Goal: Task Accomplishment & Management: Use online tool/utility

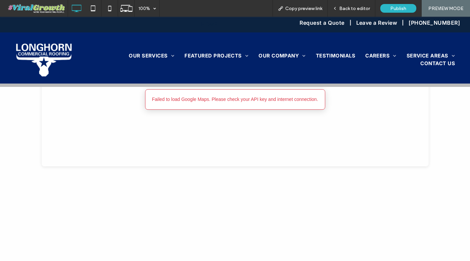
scroll to position [2140, 0]
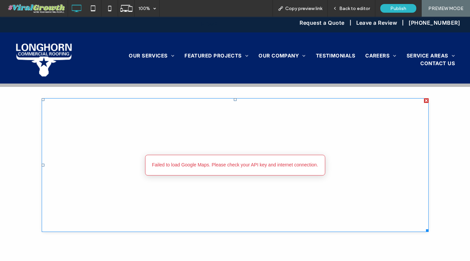
scroll to position [2109, 0]
click at [273, 141] on span at bounding box center [235, 166] width 387 height 133
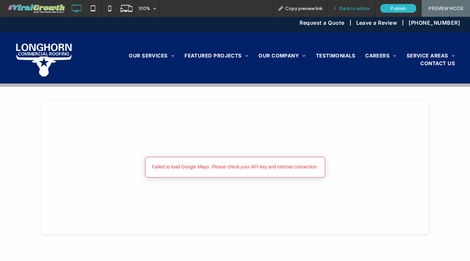
click at [354, 10] on span "Back to editor" at bounding box center [354, 9] width 31 height 6
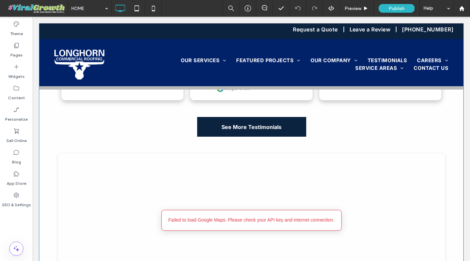
scroll to position [2060, 0]
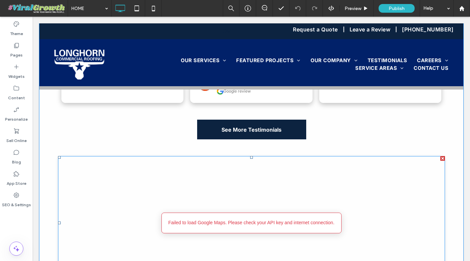
click at [443, 156] on div at bounding box center [442, 158] width 5 height 5
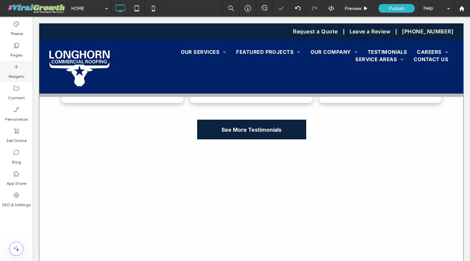
click at [12, 72] on label "Widgets" at bounding box center [16, 74] width 16 height 9
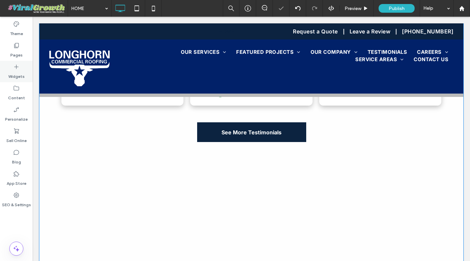
scroll to position [2062, 0]
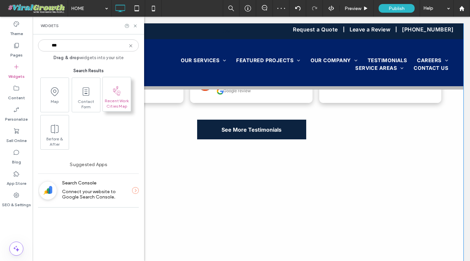
type input "***"
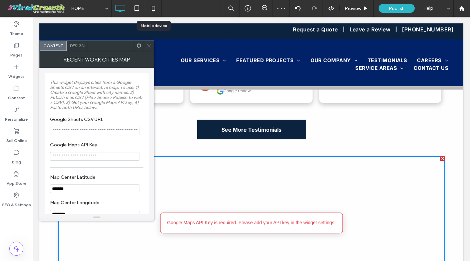
drag, startPoint x: 114, startPoint y: 93, endPoint x: 109, endPoint y: 15, distance: 77.5
click at [106, 130] on input "Google Sheets CSV URL" at bounding box center [94, 130] width 89 height 9
paste input "**********"
type input "**********"
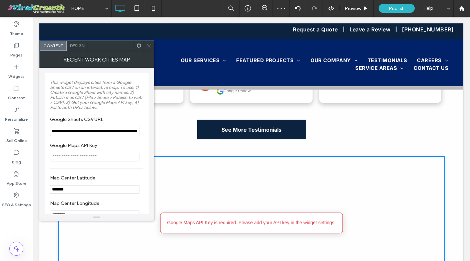
scroll to position [0, 0]
click at [119, 159] on input "Google Maps API Key" at bounding box center [94, 156] width 89 height 9
paste input "**********"
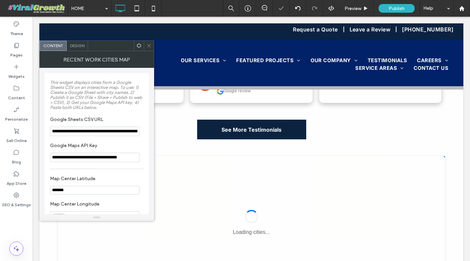
type input "**********"
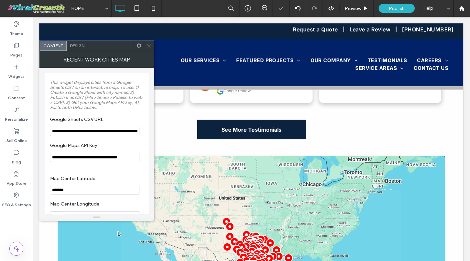
click at [132, 89] on span "This widget displays cities from a Google Sheets CSV on an interactive map. To …" at bounding box center [96, 95] width 92 height 30
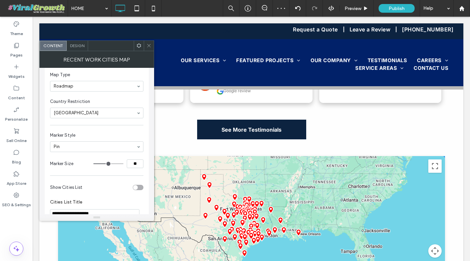
click at [136, 166] on input "**" at bounding box center [135, 163] width 17 height 9
type input "**"
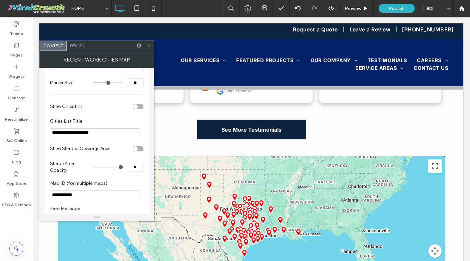
scroll to position [254, 0]
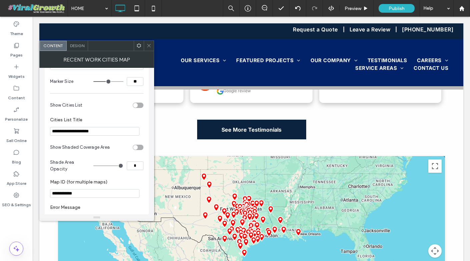
click at [137, 149] on div "toggle" at bounding box center [135, 147] width 5 height 5
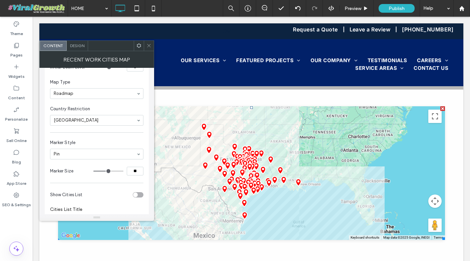
scroll to position [162, 0]
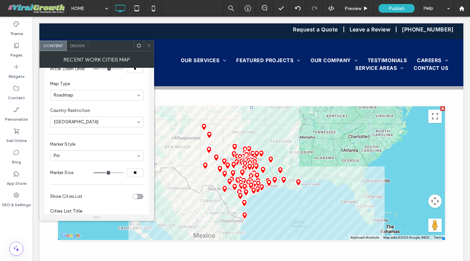
click at [150, 42] on span at bounding box center [148, 46] width 5 height 10
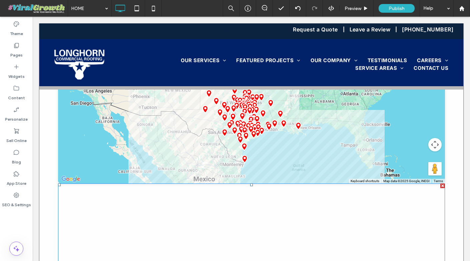
scroll to position [2181, 0]
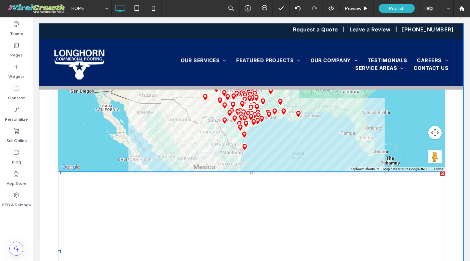
click at [442, 171] on div at bounding box center [442, 173] width 5 height 5
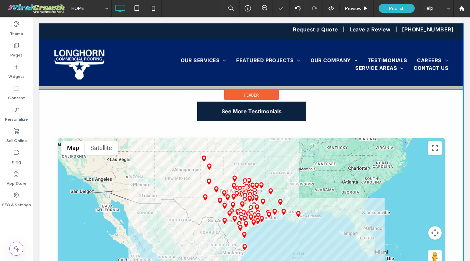
scroll to position [2065, 0]
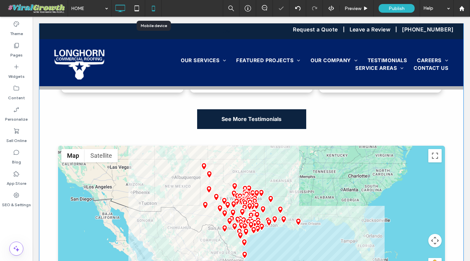
click at [151, 8] on icon at bounding box center [153, 8] width 13 height 13
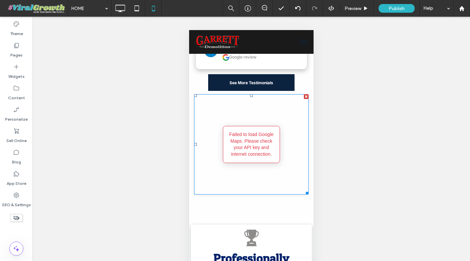
scroll to position [3239, 0]
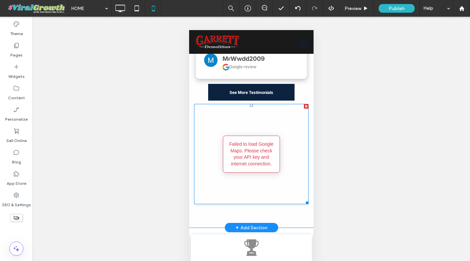
click at [277, 145] on span at bounding box center [251, 154] width 114 height 100
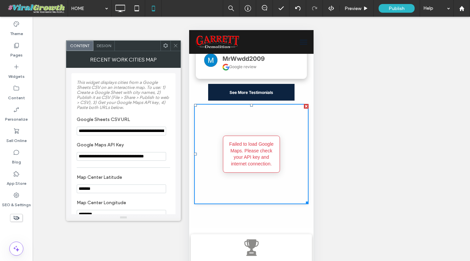
click at [174, 44] on use at bounding box center [175, 45] width 3 height 3
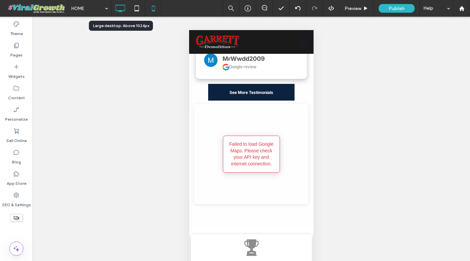
click at [121, 9] on icon at bounding box center [119, 8] width 13 height 13
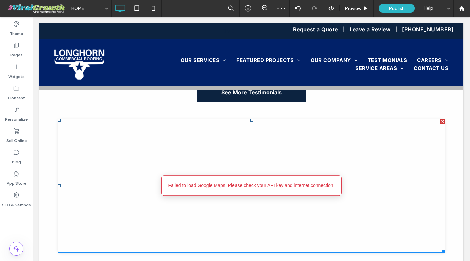
scroll to position [2052, 0]
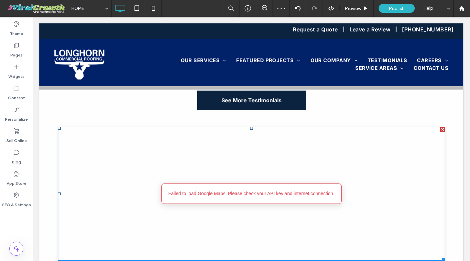
click at [58, 127] on span at bounding box center [58, 127] width 0 height 0
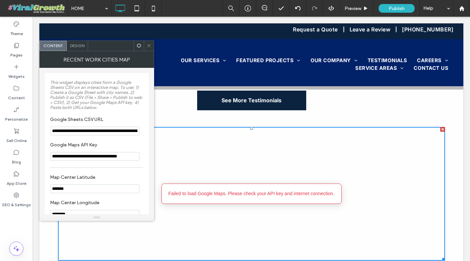
drag, startPoint x: 148, startPoint y: 41, endPoint x: 115, endPoint y: 25, distance: 37.0
click at [148, 41] on span at bounding box center [148, 46] width 5 height 10
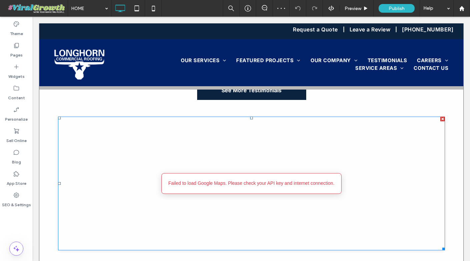
click at [318, 182] on span at bounding box center [251, 182] width 387 height 133
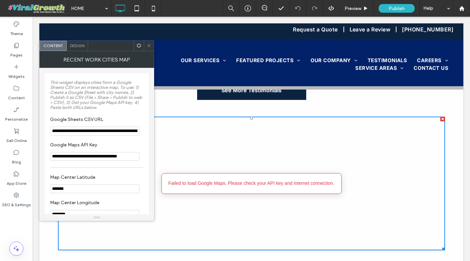
click at [129, 133] on input "**********" at bounding box center [94, 130] width 89 height 9
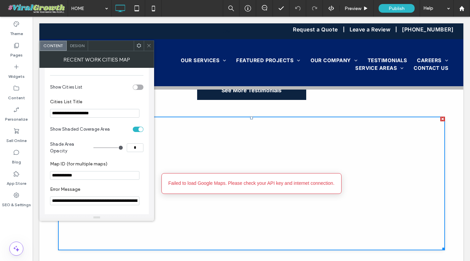
scroll to position [278, 0]
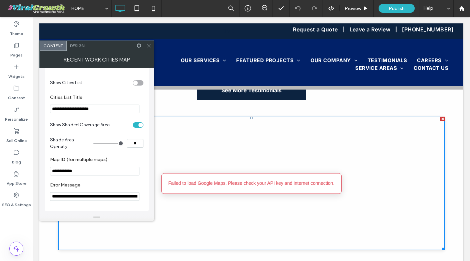
click at [148, 45] on icon at bounding box center [148, 45] width 5 height 5
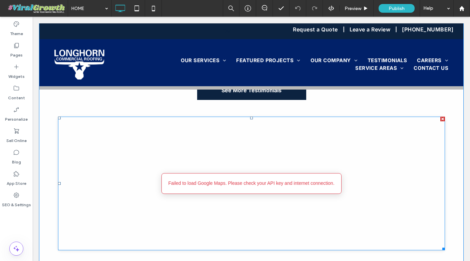
click at [244, 162] on span at bounding box center [251, 182] width 387 height 133
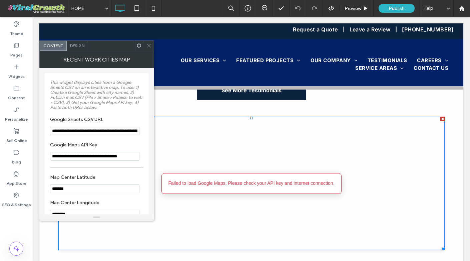
click at [150, 44] on icon at bounding box center [148, 45] width 5 height 5
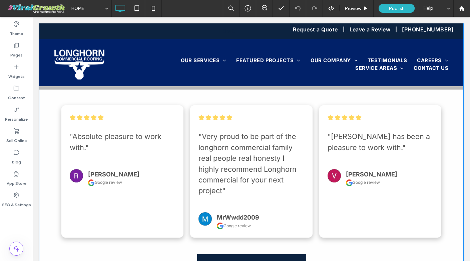
scroll to position [1943, 0]
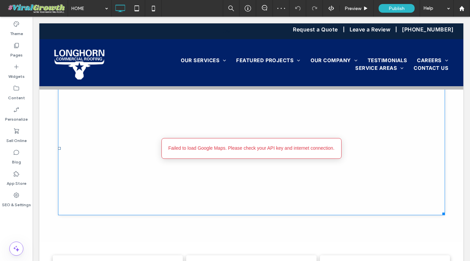
scroll to position [2102, 0]
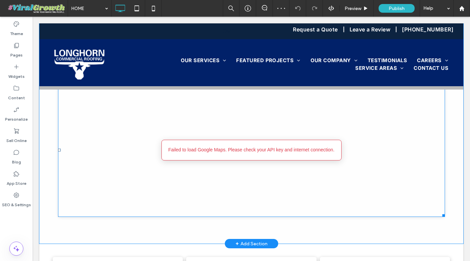
click at [303, 117] on span at bounding box center [251, 149] width 387 height 133
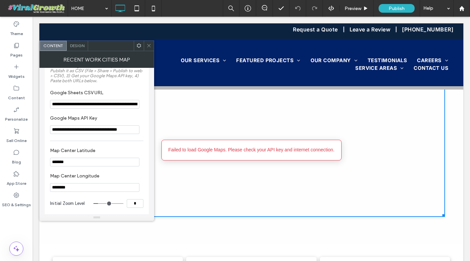
scroll to position [0, 0]
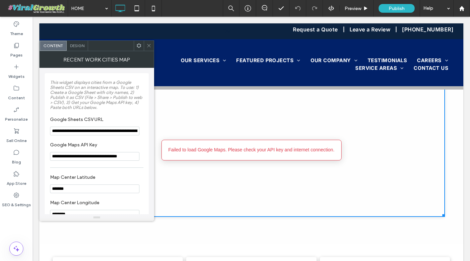
click at [150, 46] on icon at bounding box center [148, 45] width 5 height 5
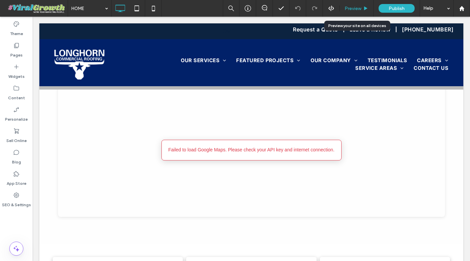
click at [370, 7] on div "Preview" at bounding box center [357, 9] width 34 height 6
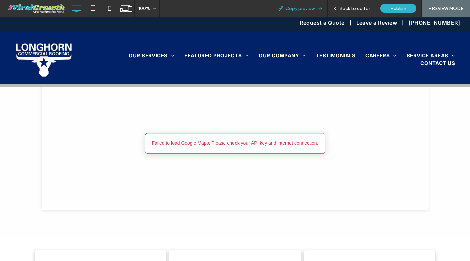
click at [312, 10] on span "Copy preview link" at bounding box center [303, 9] width 37 height 6
click at [42, 7] on span at bounding box center [36, 8] width 63 height 13
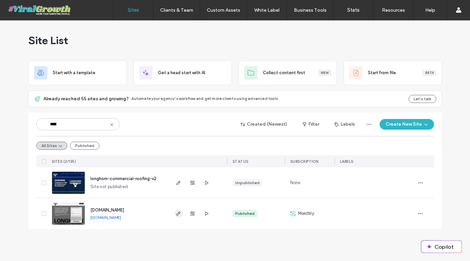
type input "****"
click at [179, 214] on icon "button" at bounding box center [178, 213] width 5 height 5
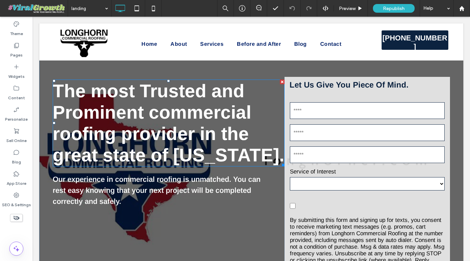
scroll to position [10, 0]
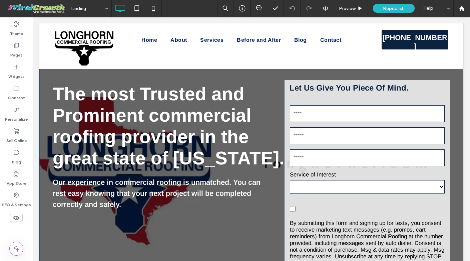
click at [150, 75] on div at bounding box center [251, 183] width 424 height 340
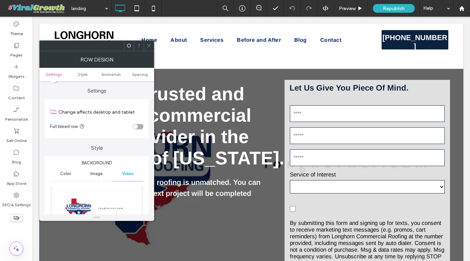
scroll to position [52, 0]
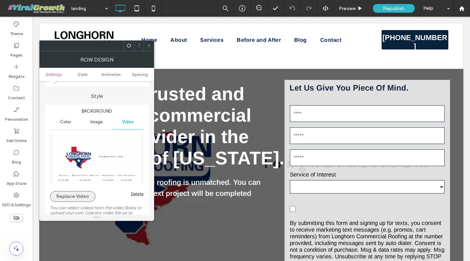
click at [81, 197] on button "Replace Video" at bounding box center [72, 196] width 45 height 11
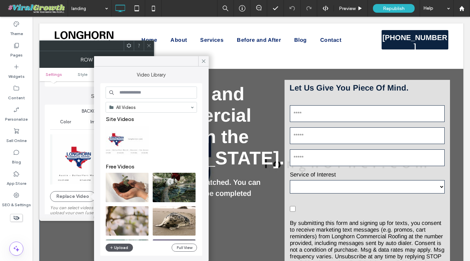
click at [126, 246] on button "Upload" at bounding box center [119, 247] width 27 height 8
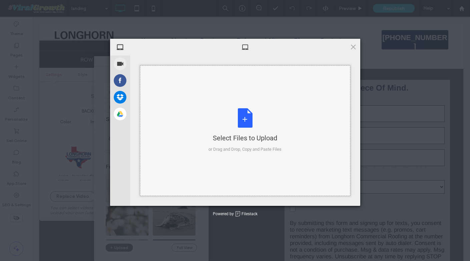
click at [250, 100] on div "Select Files to Upload or Drag and Drop, Copy and Paste Files" at bounding box center [245, 130] width 210 height 130
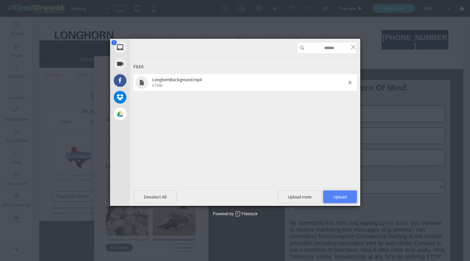
click at [337, 196] on span "Upload 1" at bounding box center [340, 196] width 13 height 5
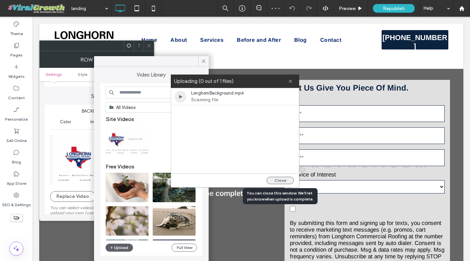
click at [282, 179] on button "Close" at bounding box center [280, 179] width 27 height 7
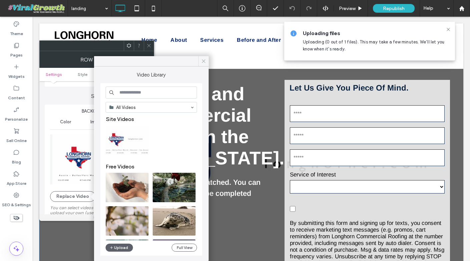
click at [204, 60] on use at bounding box center [203, 60] width 3 height 3
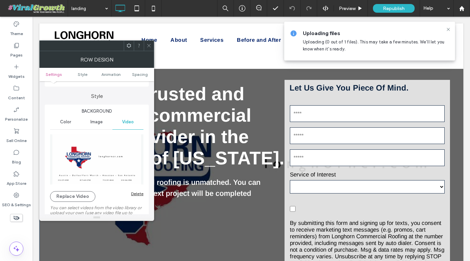
click at [148, 45] on icon at bounding box center [148, 45] width 5 height 5
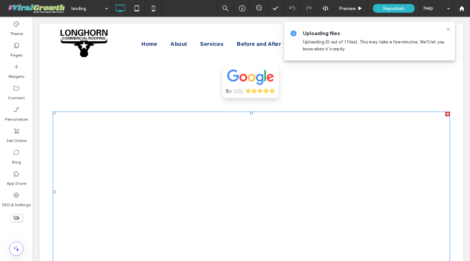
scroll to position [2808, 0]
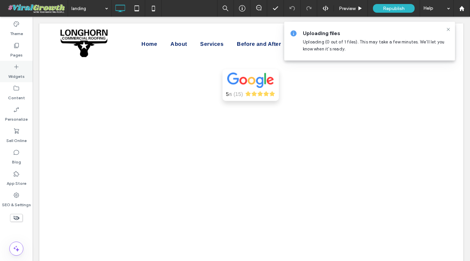
click at [19, 70] on label "Widgets" at bounding box center [16, 74] width 16 height 9
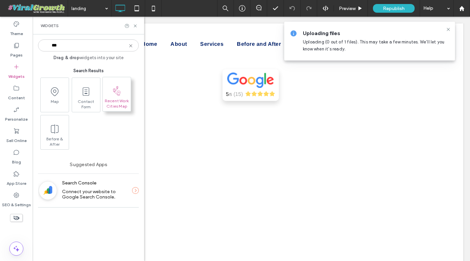
type input "***"
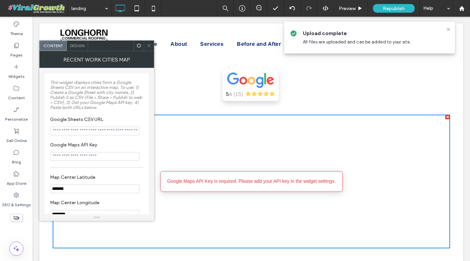
click at [111, 160] on input "Google Maps API Key" at bounding box center [94, 156] width 89 height 9
paste input "**********"
type input "**********"
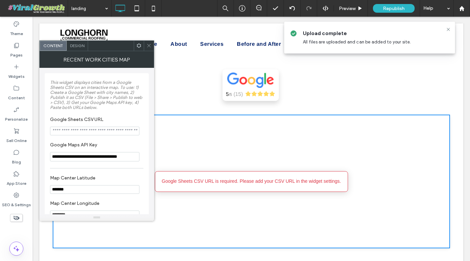
click at [125, 133] on input "Google Sheets CSV URL" at bounding box center [94, 130] width 89 height 9
paste input "**********"
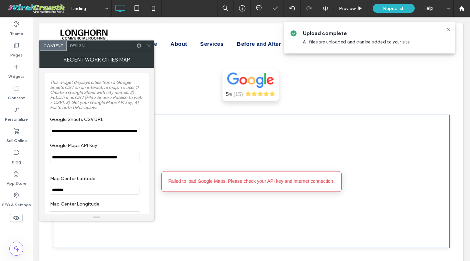
type input "**********"
click at [129, 119] on label "Google Sheets CSV URL" at bounding box center [95, 119] width 91 height 7
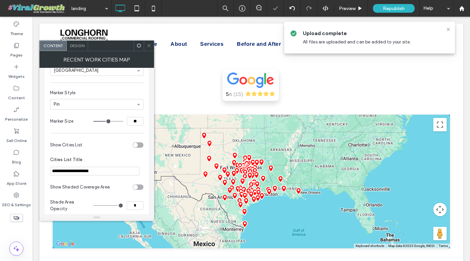
click at [137, 125] on input "**" at bounding box center [135, 121] width 17 height 9
type input "**"
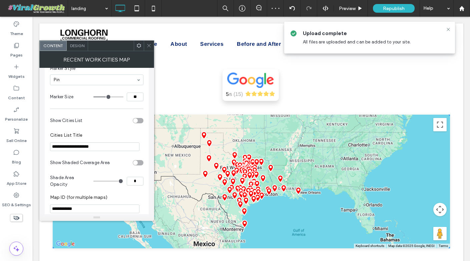
scroll to position [239, 0]
click at [137, 164] on div "toggle" at bounding box center [135, 161] width 5 height 5
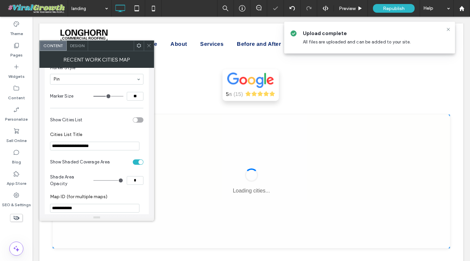
scroll to position [0, 0]
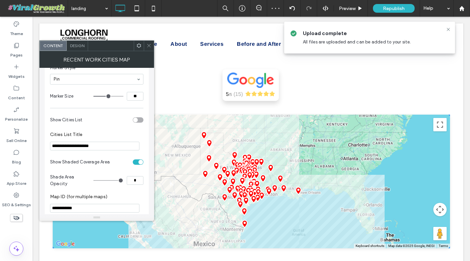
click at [149, 44] on icon at bounding box center [148, 45] width 5 height 5
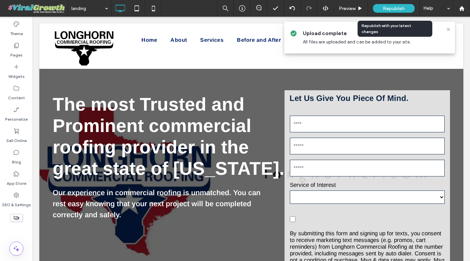
click at [385, 14] on div "Republish" at bounding box center [394, 8] width 42 height 17
click at [386, 8] on span "Republish" at bounding box center [394, 9] width 22 height 6
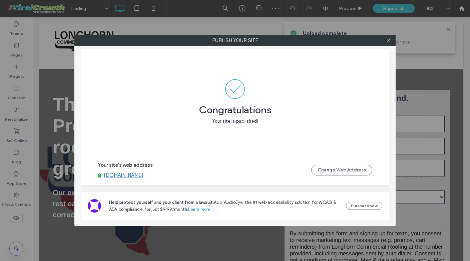
click at [140, 173] on link "www.longhorncr.com" at bounding box center [124, 175] width 40 height 6
click at [389, 41] on icon at bounding box center [388, 40] width 5 height 5
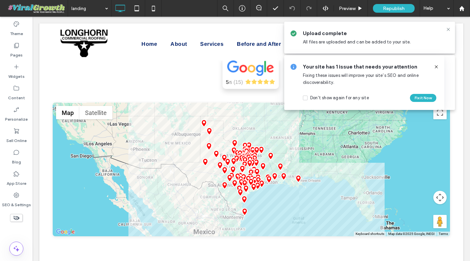
scroll to position [2832, 0]
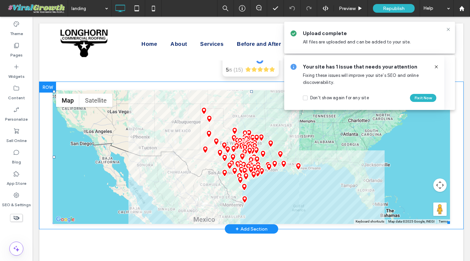
click at [199, 160] on span at bounding box center [251, 156] width 397 height 133
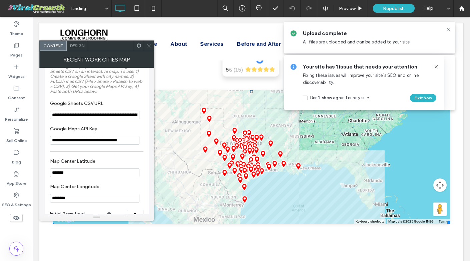
scroll to position [0, 0]
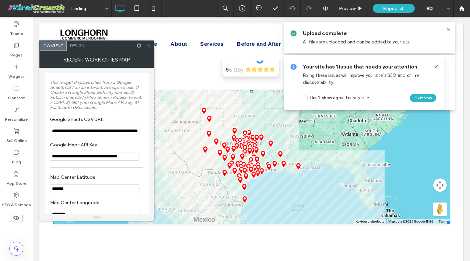
drag, startPoint x: 149, startPoint y: 46, endPoint x: 117, endPoint y: 29, distance: 36.4
click at [149, 46] on icon at bounding box center [148, 45] width 5 height 5
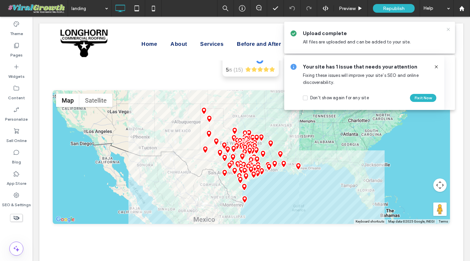
click at [450, 29] on icon at bounding box center [448, 29] width 5 height 5
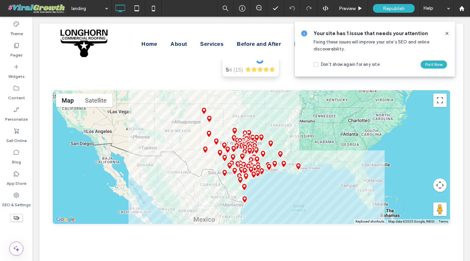
click at [449, 31] on icon at bounding box center [446, 33] width 5 height 5
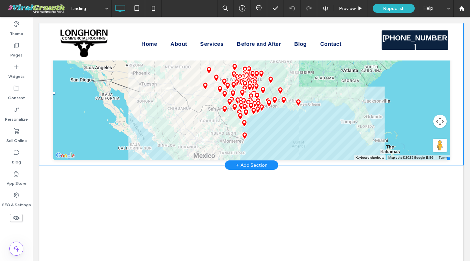
scroll to position [2897, 0]
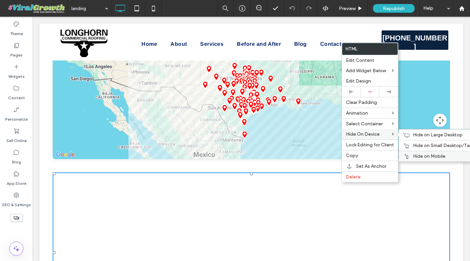
click at [422, 155] on span "Hide on Mobile" at bounding box center [429, 156] width 32 height 6
click at [415, 146] on span "Hide on Small Desktop/Tablet" at bounding box center [445, 145] width 65 height 6
click at [410, 136] on div "Hide on Large Desktop" at bounding box center [440, 134] width 83 height 11
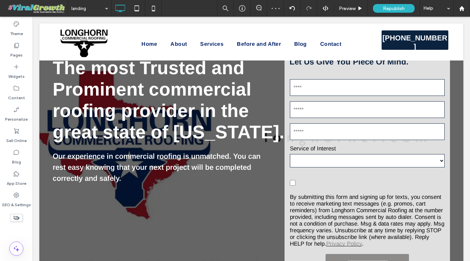
scroll to position [0, 0]
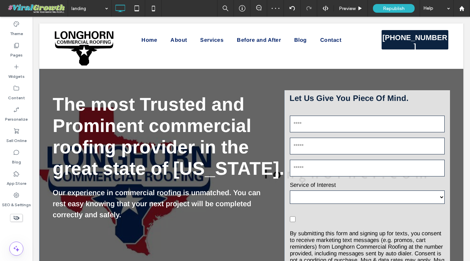
click at [223, 83] on div at bounding box center [251, 193] width 424 height 340
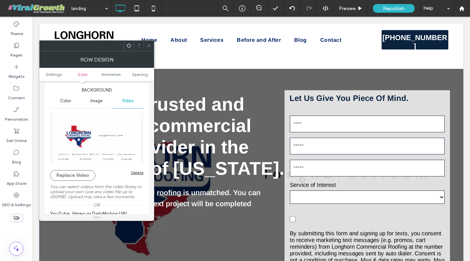
scroll to position [75, 0]
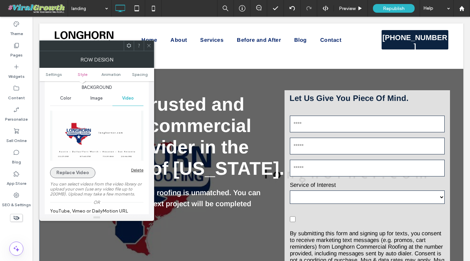
click at [88, 173] on button "Replace Video" at bounding box center [72, 172] width 45 height 11
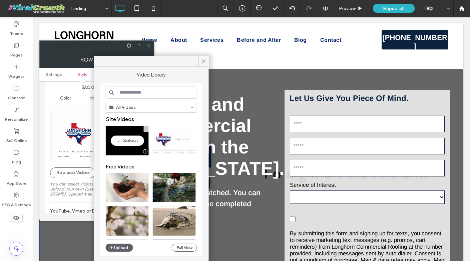
click at [124, 139] on video at bounding box center [127, 140] width 43 height 29
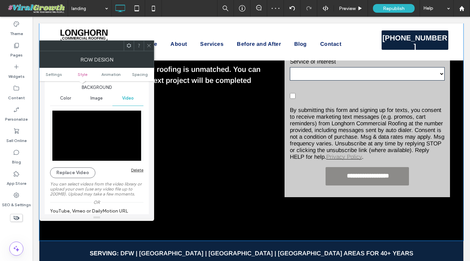
scroll to position [126, 0]
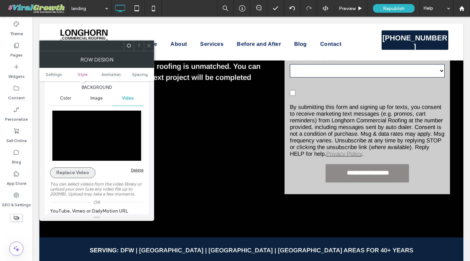
click at [71, 175] on button "Replace Video" at bounding box center [72, 172] width 45 height 11
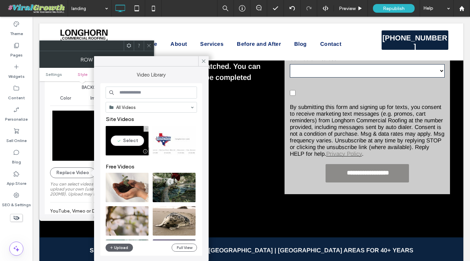
click at [132, 142] on video at bounding box center [127, 140] width 43 height 29
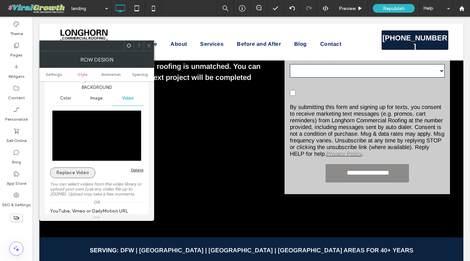
click at [74, 173] on button "Replace Video" at bounding box center [72, 172] width 45 height 11
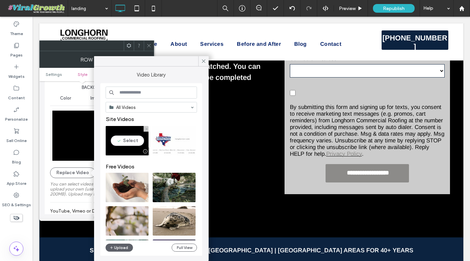
click at [133, 138] on video at bounding box center [127, 140] width 43 height 29
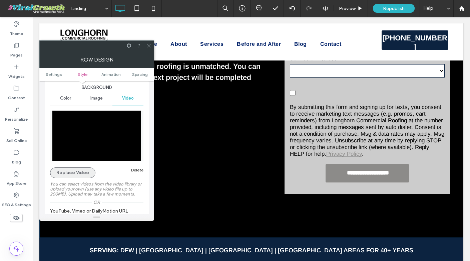
click at [77, 169] on button "Replace Video" at bounding box center [72, 172] width 45 height 11
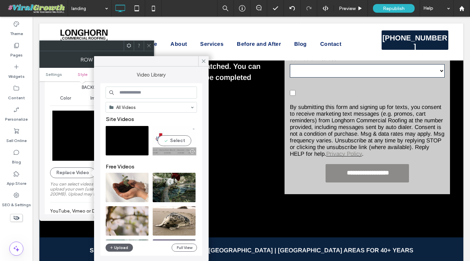
click at [168, 139] on video at bounding box center [174, 140] width 43 height 29
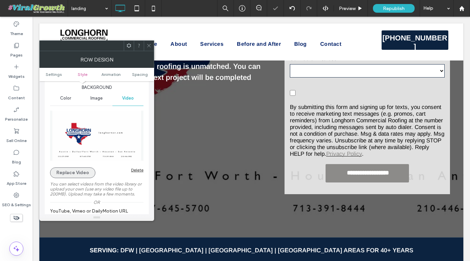
click at [82, 172] on button "Replace Video" at bounding box center [72, 172] width 45 height 11
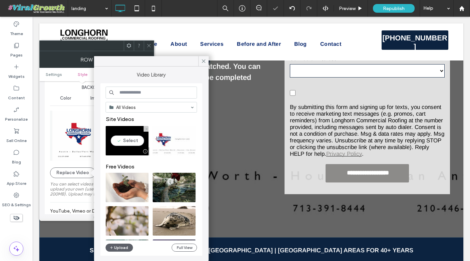
click at [121, 143] on video at bounding box center [127, 140] width 43 height 29
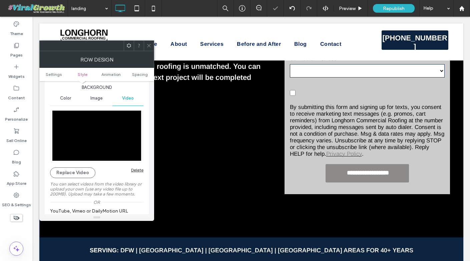
click at [150, 44] on icon at bounding box center [148, 45] width 5 height 5
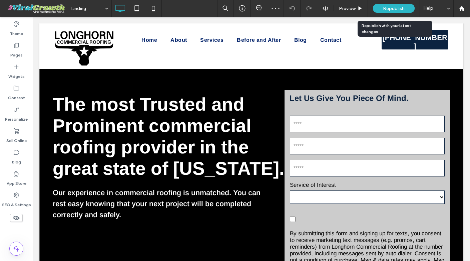
click at [393, 8] on span "Republish" at bounding box center [394, 9] width 22 height 6
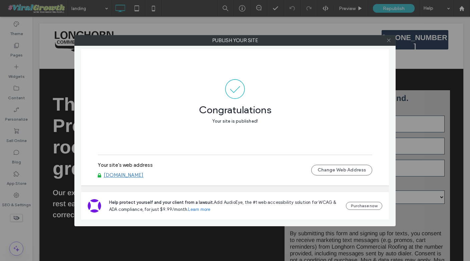
click at [389, 40] on use at bounding box center [388, 40] width 3 height 3
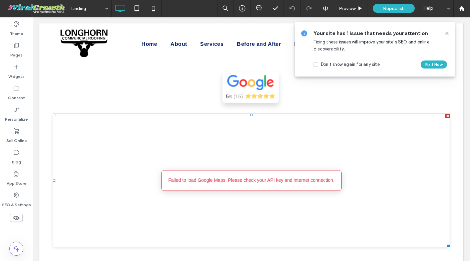
scroll to position [2798, 0]
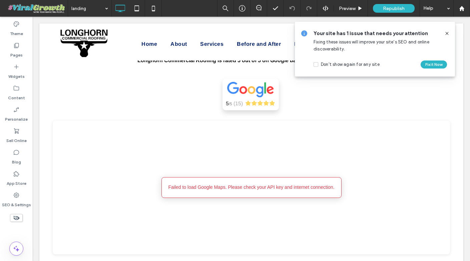
click at [447, 32] on icon at bounding box center [446, 33] width 5 height 5
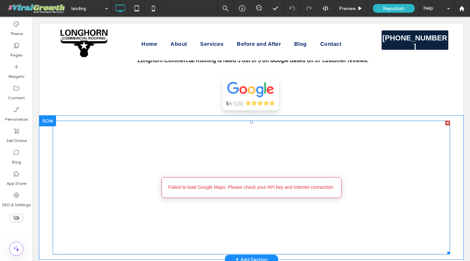
click at [275, 142] on span at bounding box center [251, 186] width 397 height 133
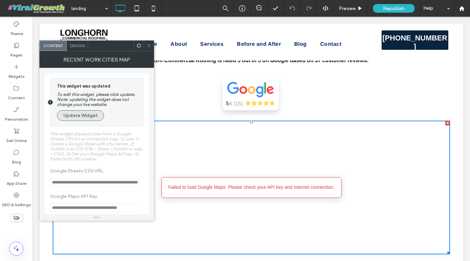
click at [83, 116] on button "Update Widget" at bounding box center [80, 115] width 47 height 11
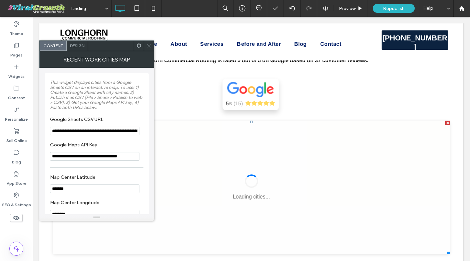
scroll to position [0, 0]
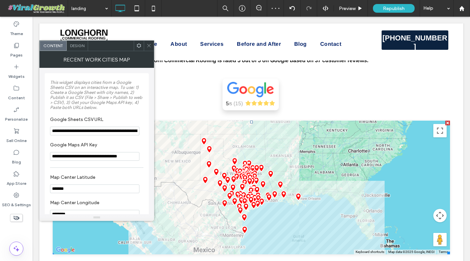
click at [151, 46] on icon at bounding box center [148, 45] width 5 height 5
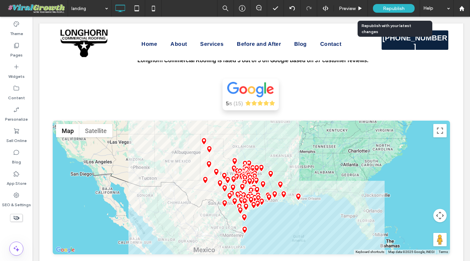
click at [394, 6] on span "Republish" at bounding box center [394, 9] width 22 height 6
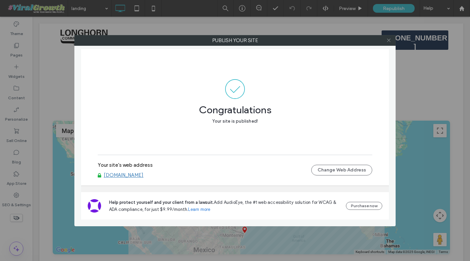
click at [391, 42] on icon at bounding box center [388, 40] width 5 height 5
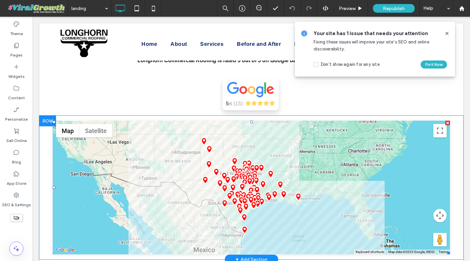
click at [320, 135] on span at bounding box center [251, 186] width 397 height 133
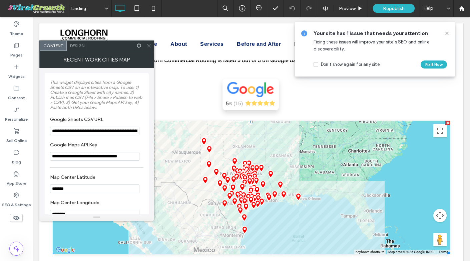
click at [150, 43] on span at bounding box center [148, 46] width 5 height 10
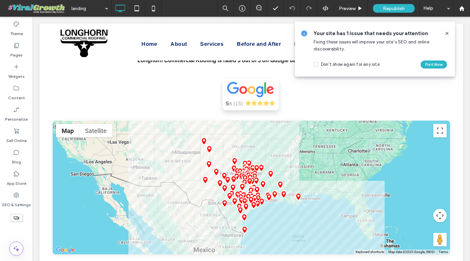
click at [446, 33] on use at bounding box center [446, 33] width 3 height 3
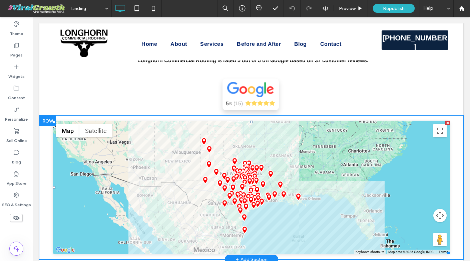
click at [208, 151] on span at bounding box center [251, 186] width 397 height 133
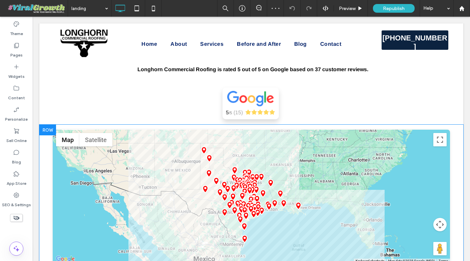
scroll to position [2794, 0]
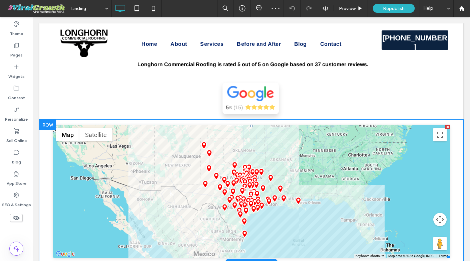
click at [177, 155] on span at bounding box center [251, 190] width 397 height 133
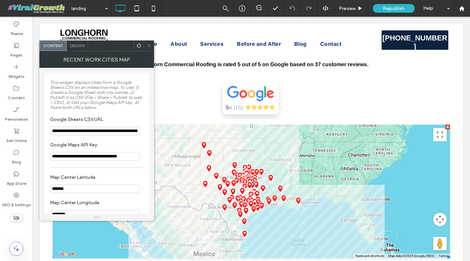
click at [150, 45] on icon at bounding box center [148, 45] width 5 height 5
